Goal: Obtain resource: Obtain resource

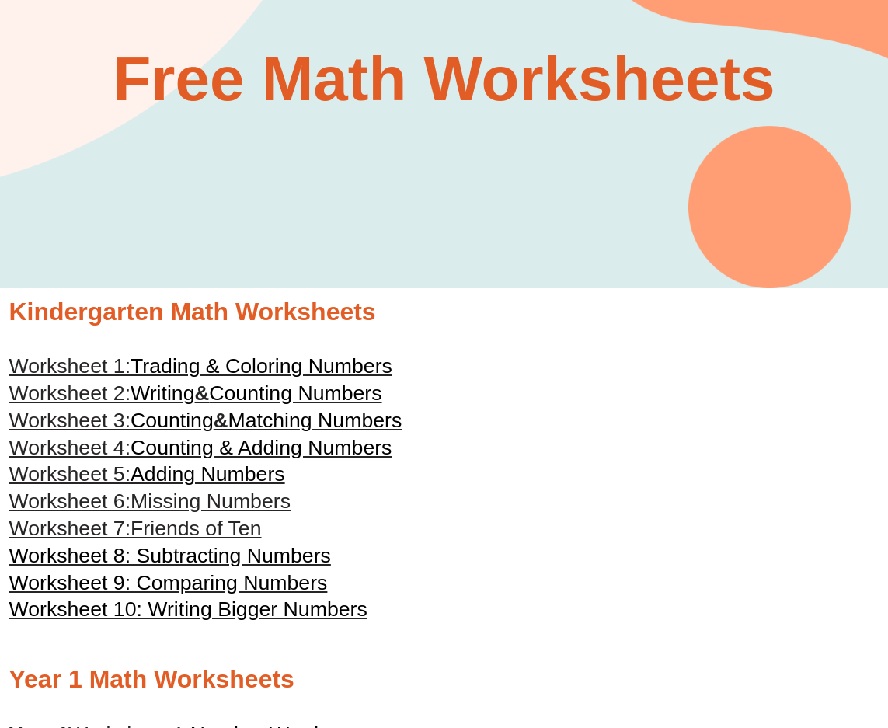
scroll to position [155, 0]
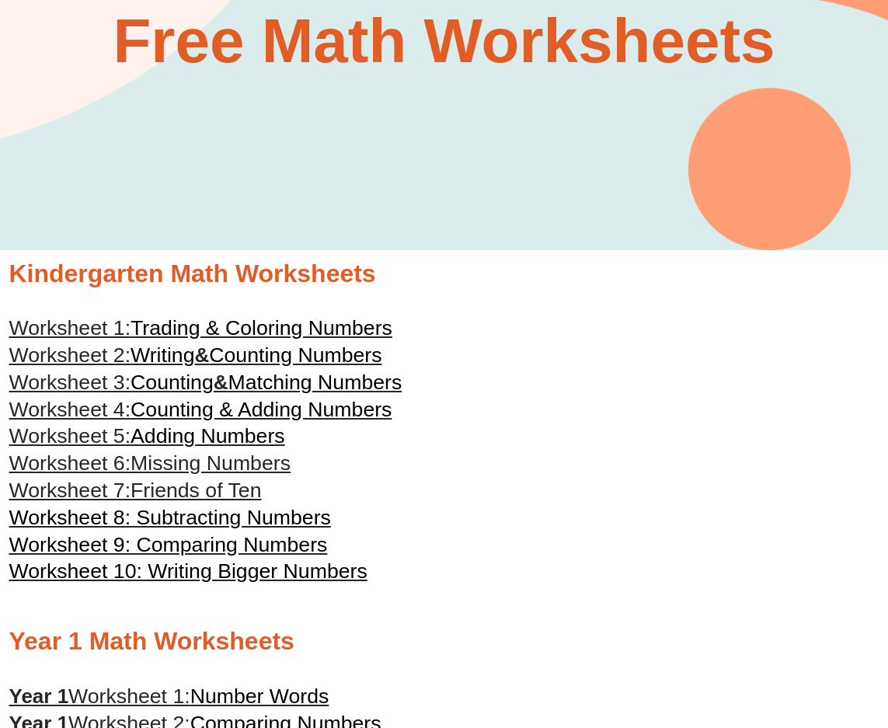
click at [247, 462] on span "Missing Numbers" at bounding box center [211, 463] width 160 height 23
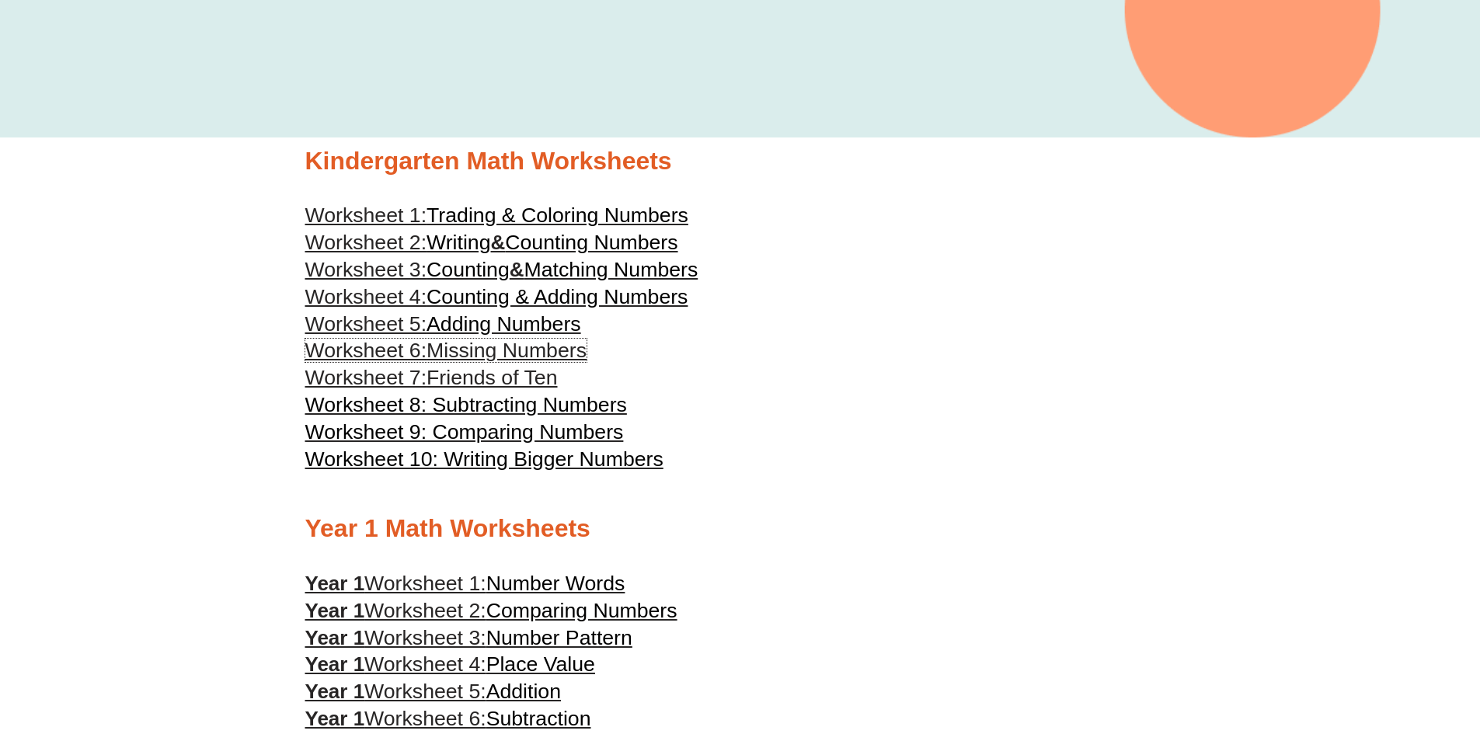
scroll to position [528, 0]
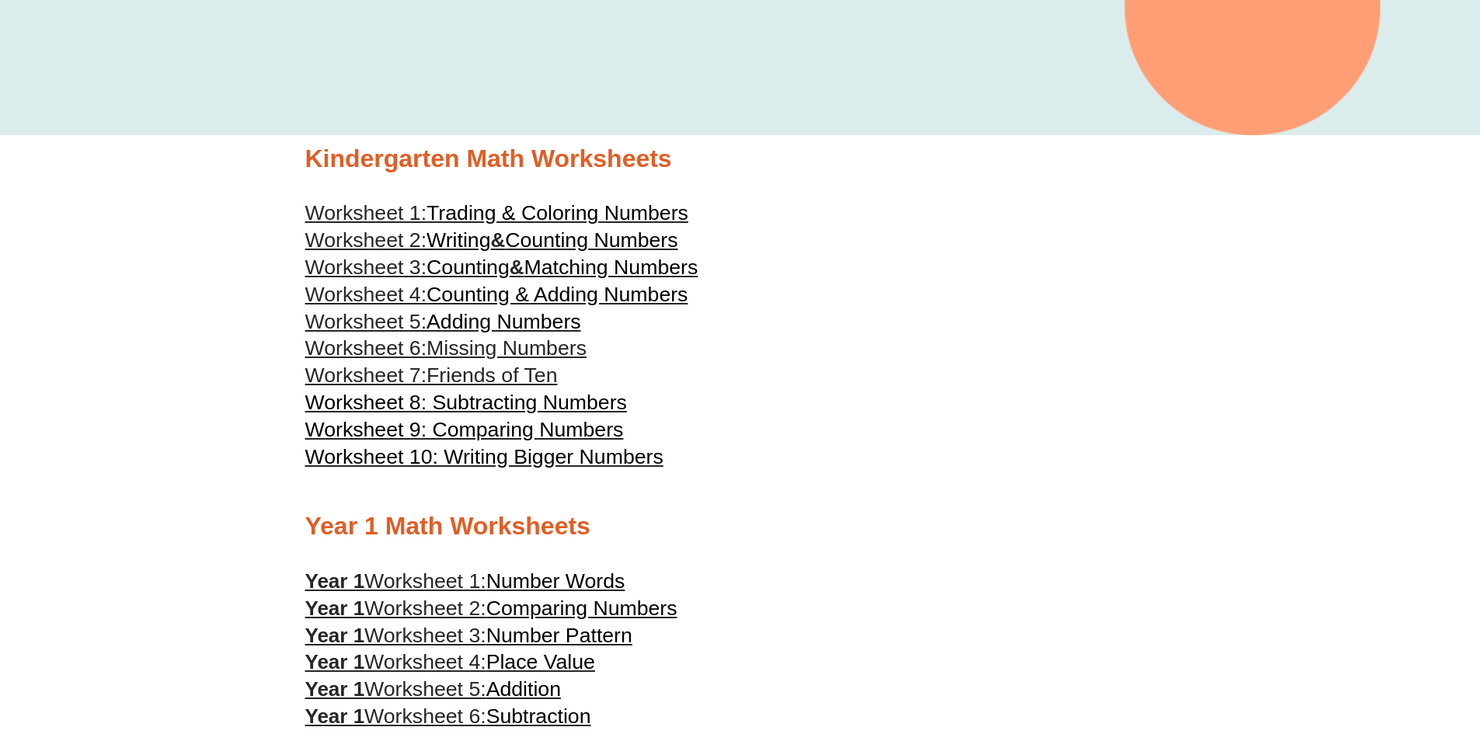
click at [531, 374] on span "Friends of Ten" at bounding box center [492, 375] width 131 height 23
click at [551, 398] on span "Worksheet 8: Subtracting Numbers" at bounding box center [466, 402] width 322 height 23
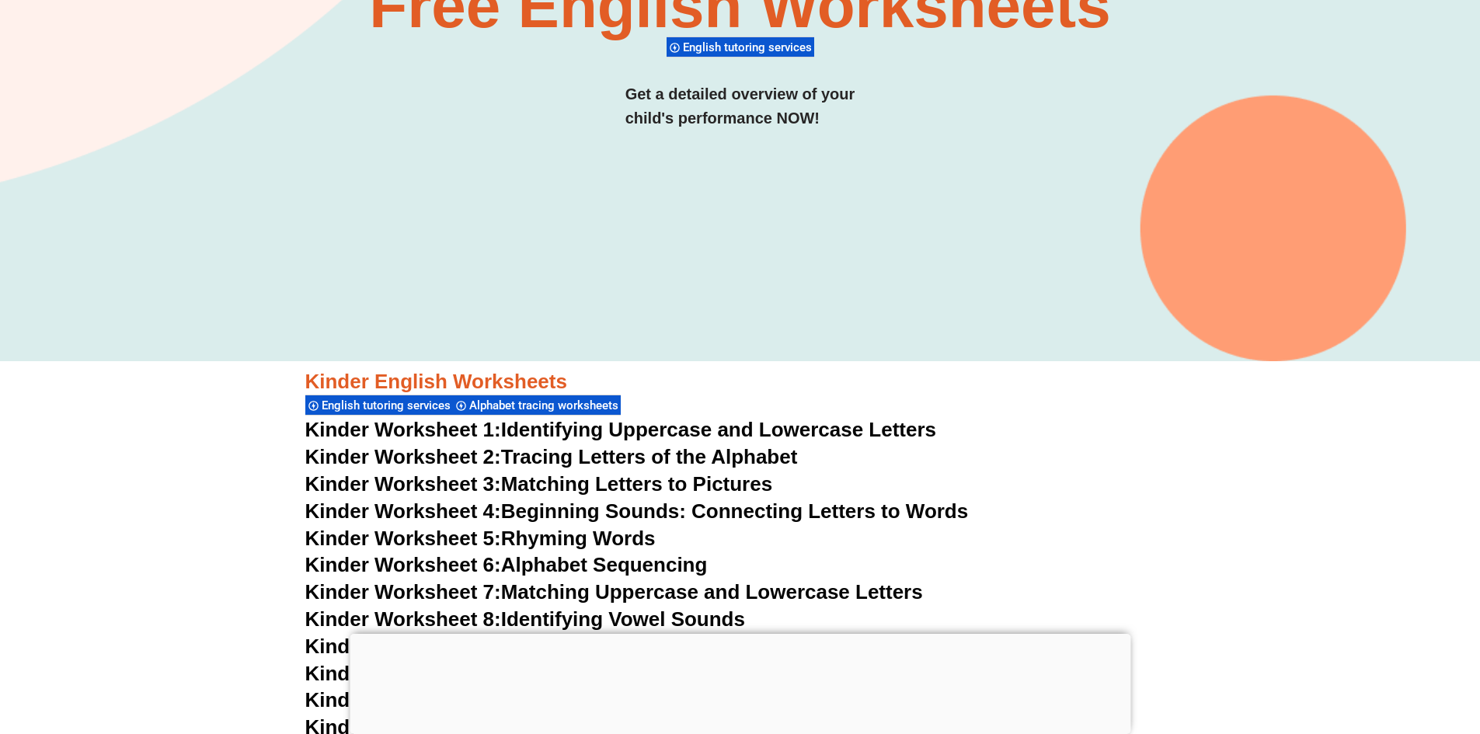
scroll to position [253, 0]
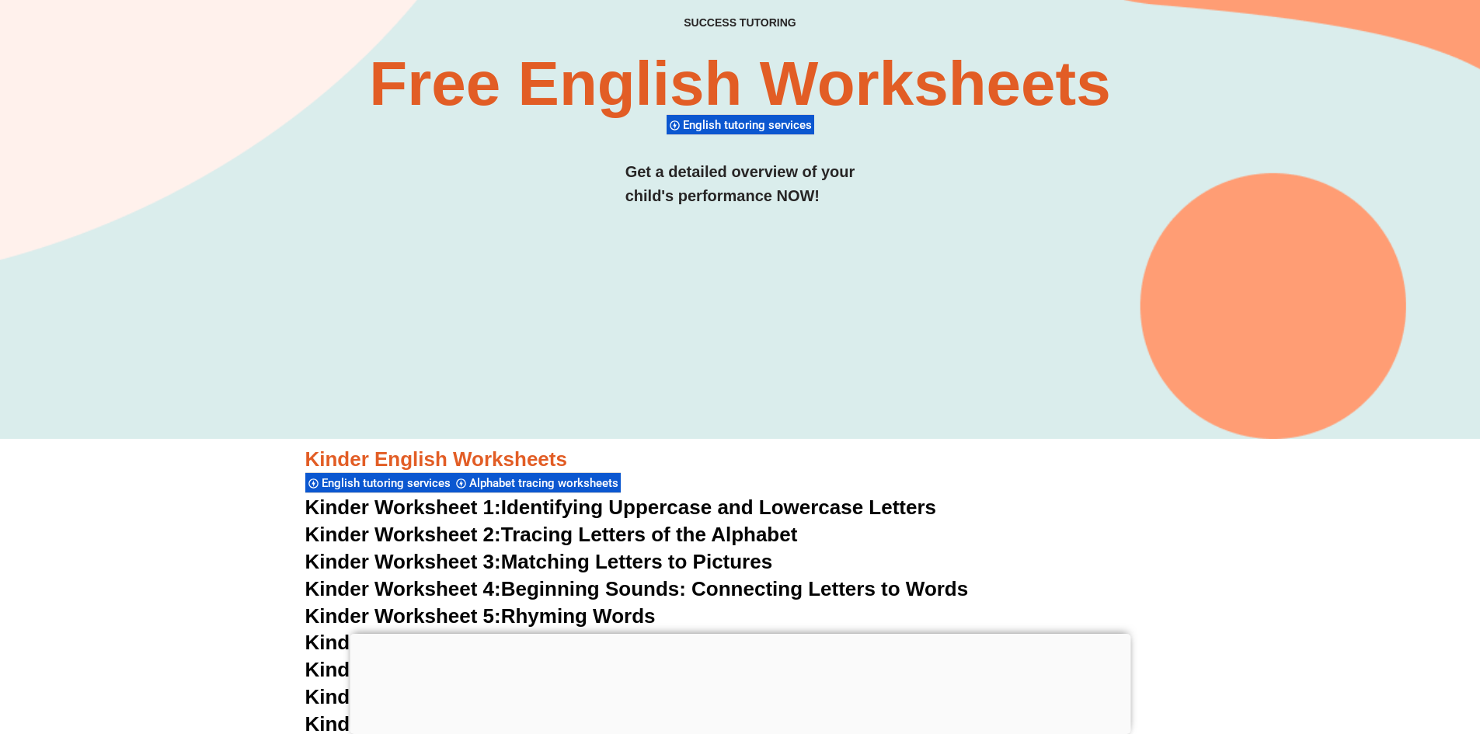
click at [617, 516] on link "Kinder Worksheet 1: Identifying Uppercase and Lowercase Letters" at bounding box center [621, 507] width 632 height 23
